Goal: Book appointment/travel/reservation

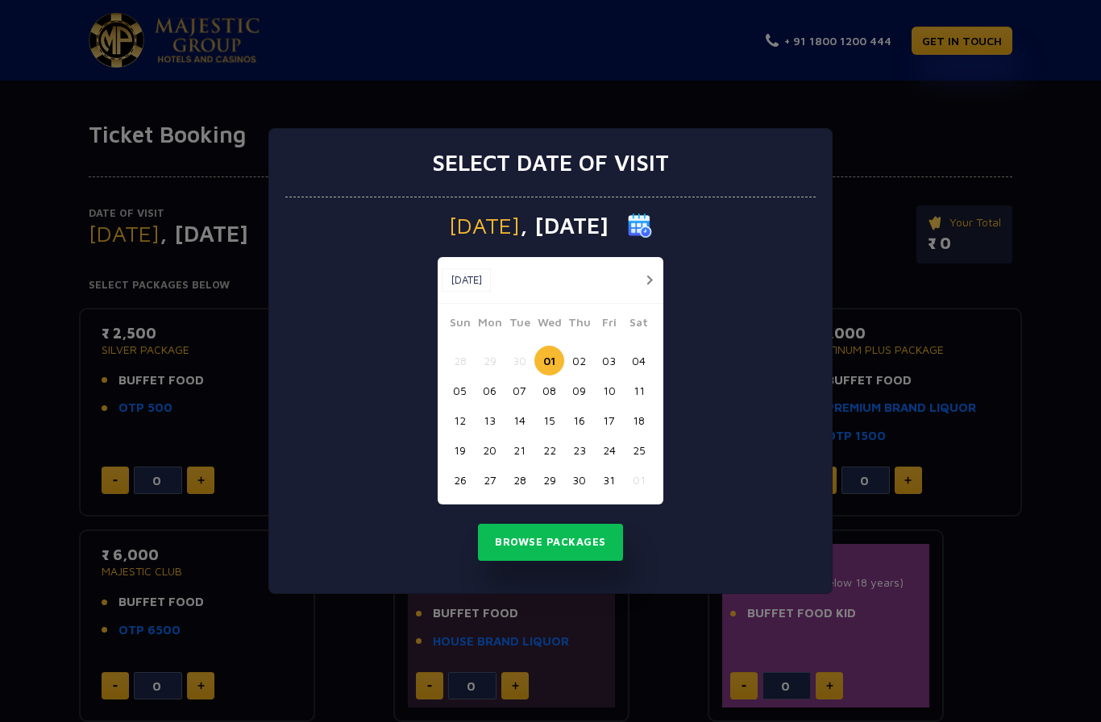
click at [498, 395] on button "06" at bounding box center [490, 391] width 30 height 30
click at [599, 549] on button "Browse Packages" at bounding box center [550, 542] width 145 height 37
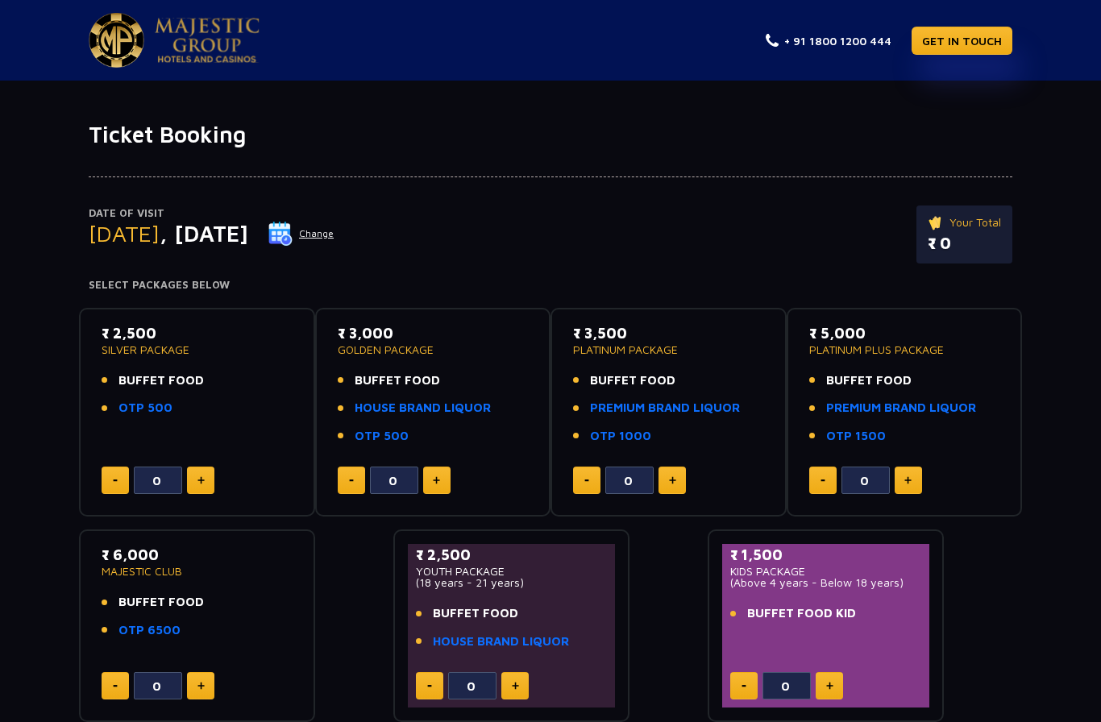
click at [335, 245] on button "Change" at bounding box center [301, 234] width 67 height 26
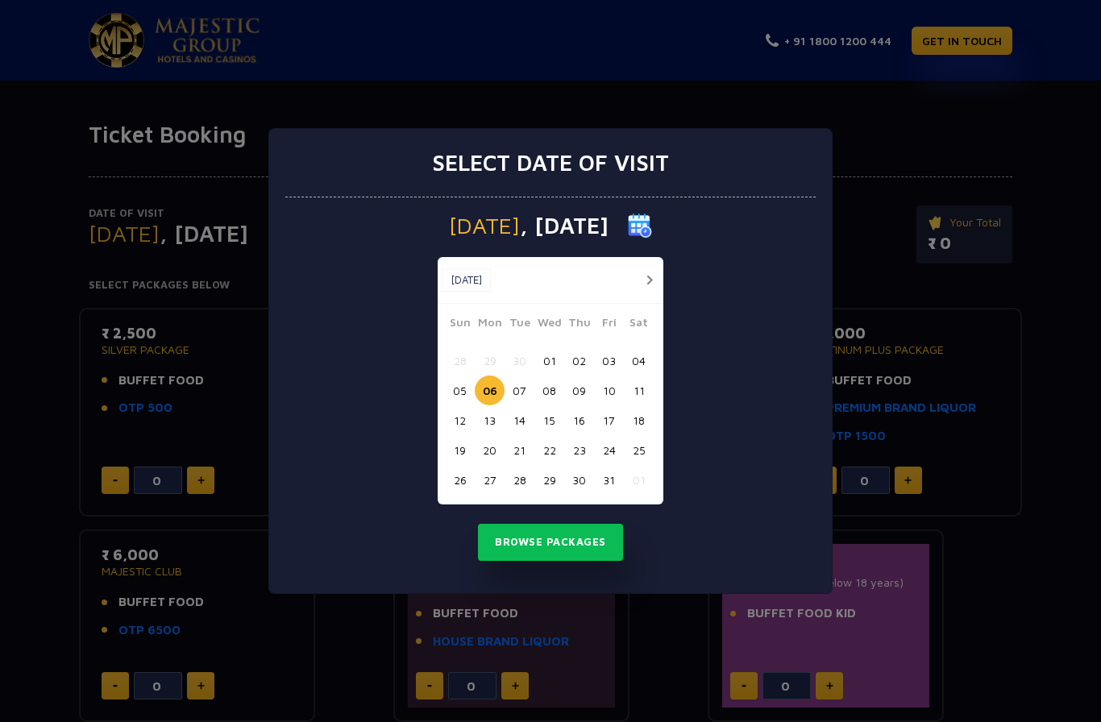
click at [462, 391] on button "05" at bounding box center [460, 391] width 30 height 30
click at [585, 546] on button "Browse Packages" at bounding box center [550, 542] width 145 height 37
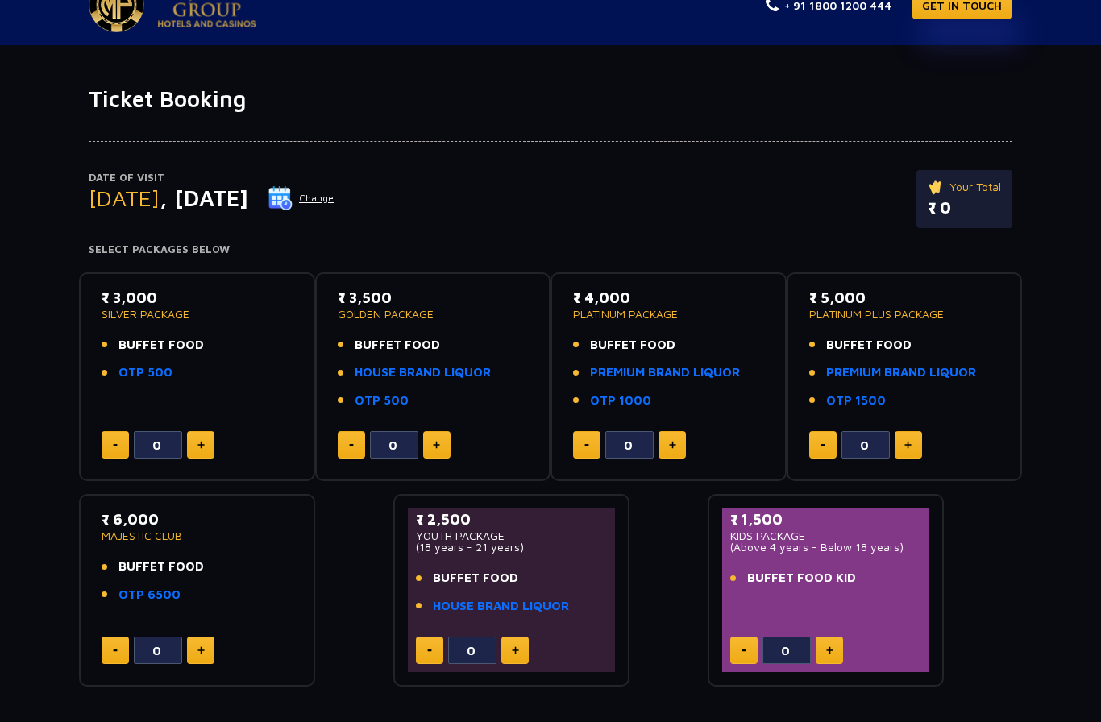
scroll to position [35, 0]
click at [293, 202] on img at bounding box center [280, 199] width 24 height 24
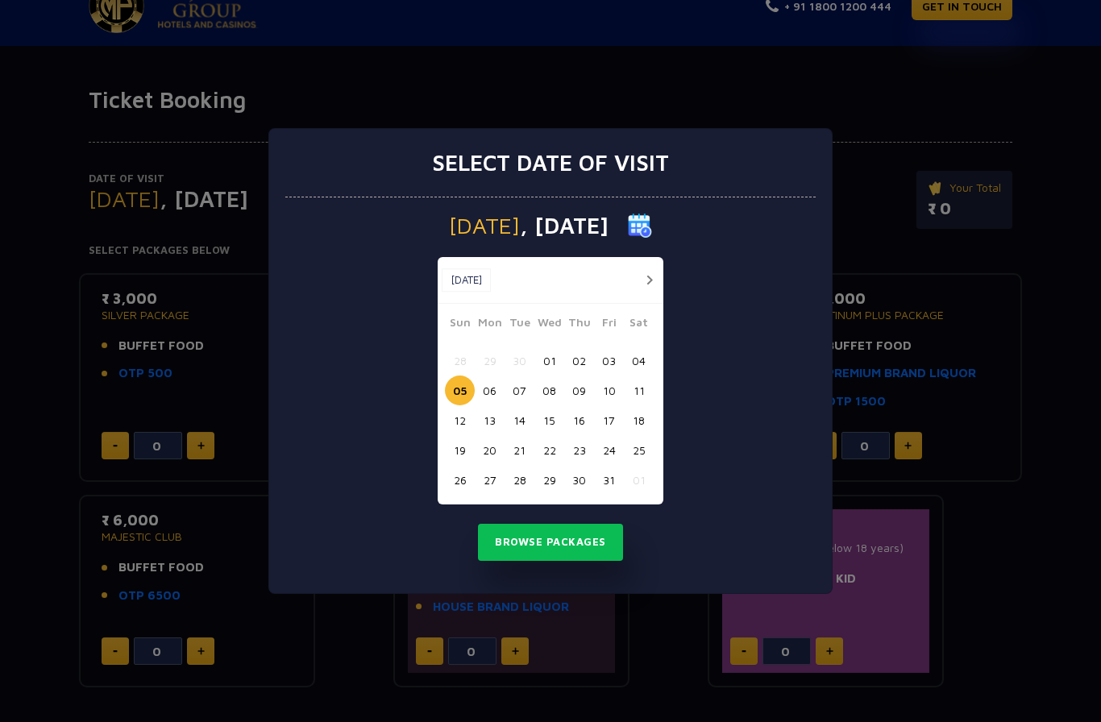
click at [524, 406] on button "07" at bounding box center [520, 391] width 30 height 30
click at [591, 561] on button "Browse Packages" at bounding box center [550, 542] width 145 height 37
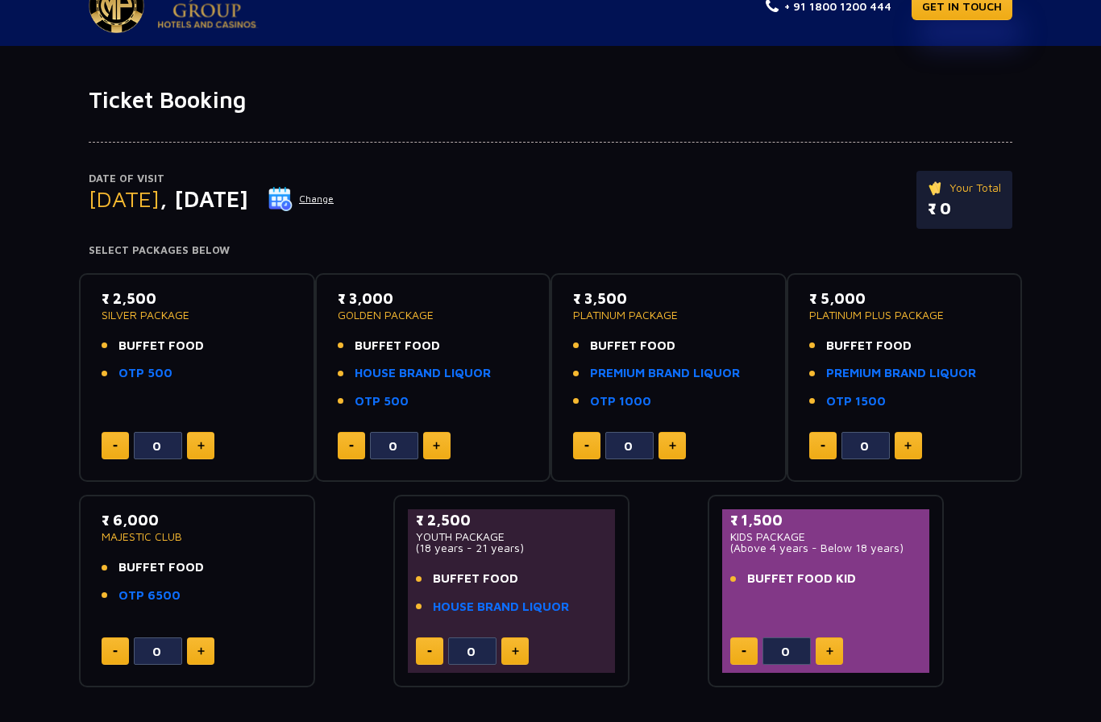
click at [293, 204] on img at bounding box center [280, 199] width 24 height 24
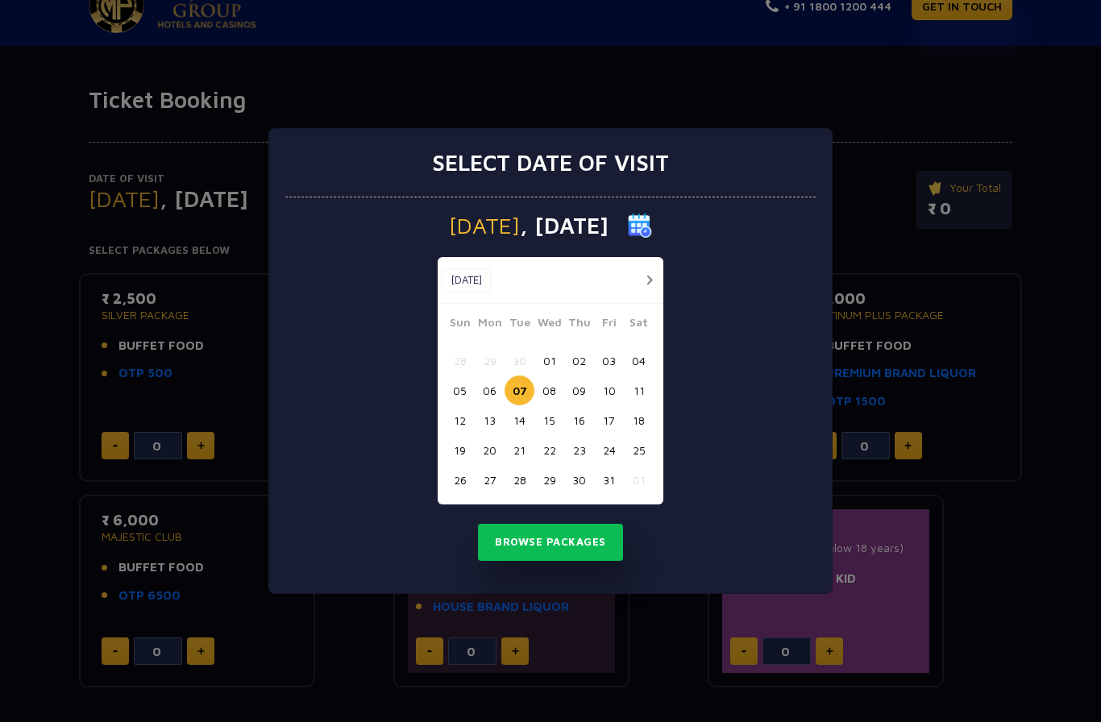
click at [1053, 347] on div "Select date of visit [DATE] [DATE] [DATE] Sun Mon Tue Wed Thu Fri Sat 28 29 30 …" at bounding box center [550, 361] width 1101 height 722
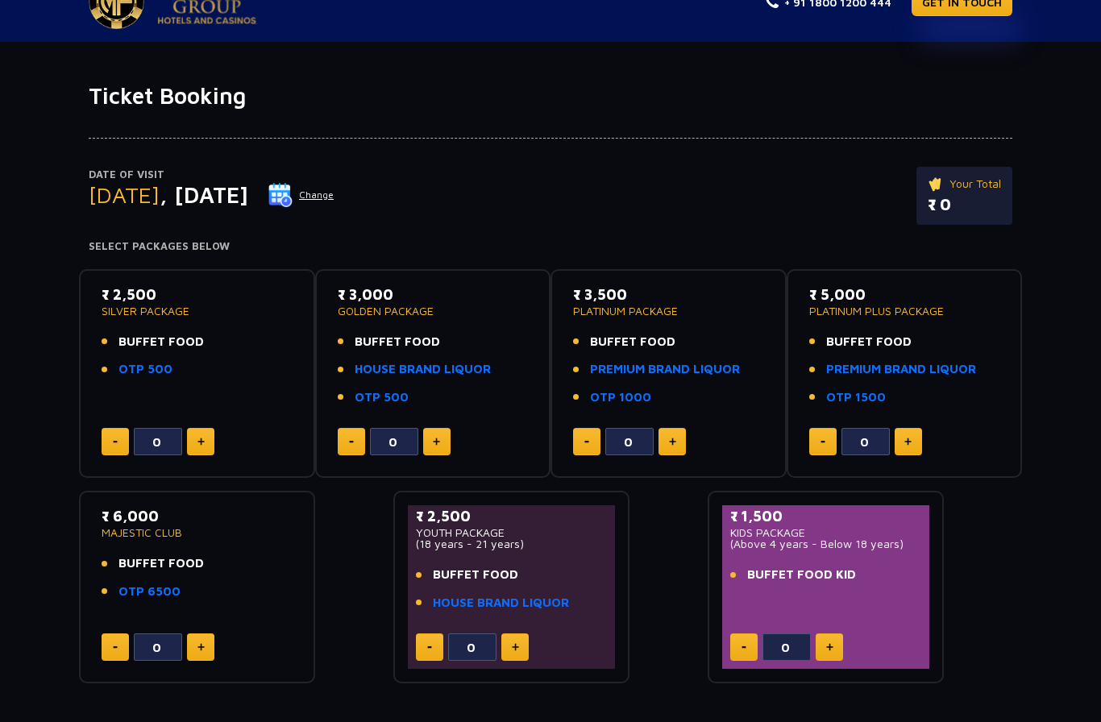
scroll to position [0, 0]
